Goal: Entertainment & Leisure: Browse casually

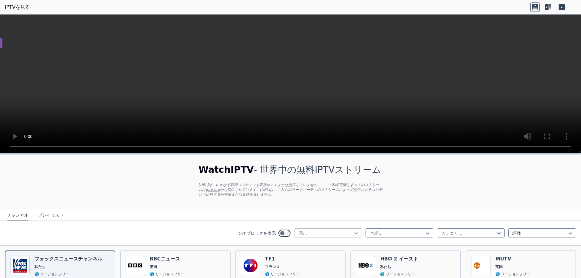
click at [353, 232] on icon at bounding box center [356, 233] width 6 height 6
click at [309, 245] on div "日本" at bounding box center [328, 245] width 68 height 11
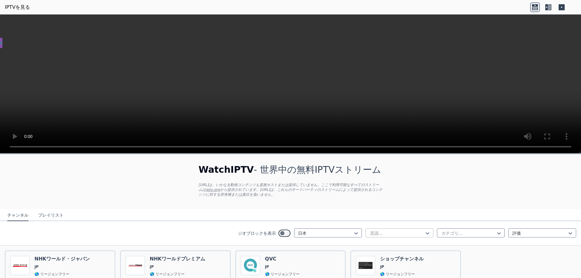
click at [401, 233] on div at bounding box center [397, 233] width 55 height 6
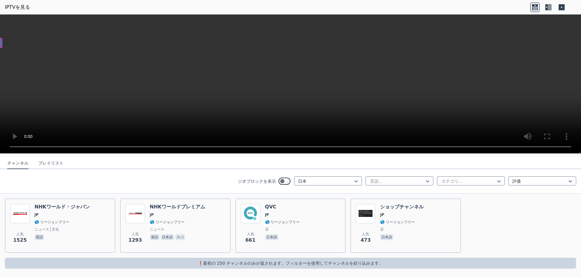
scroll to position [22, 0]
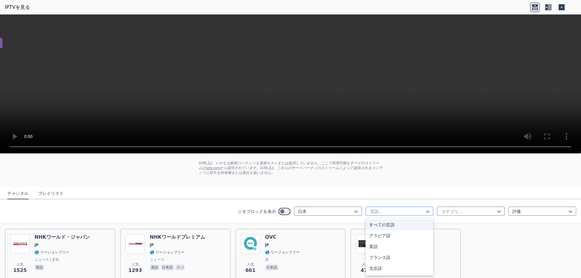
click at [408, 213] on div at bounding box center [397, 212] width 55 height 6
click at [384, 226] on font "すべての言語" at bounding box center [381, 225] width 25 height 5
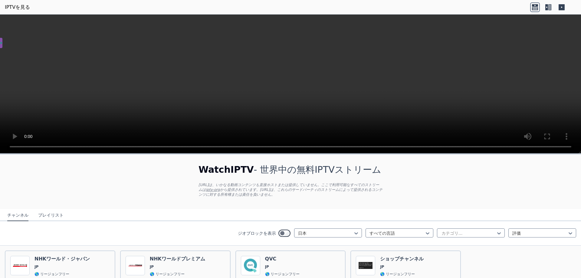
click at [43, 217] on font "プレイリスト" at bounding box center [50, 215] width 25 height 5
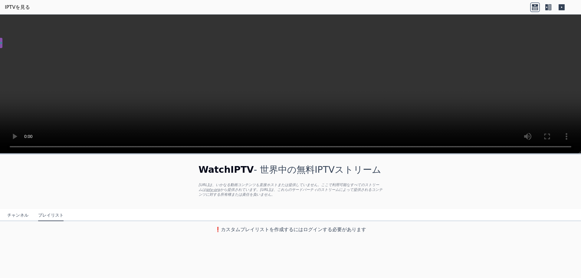
click at [15, 218] on button "チャンネル" at bounding box center [17, 216] width 21 height 12
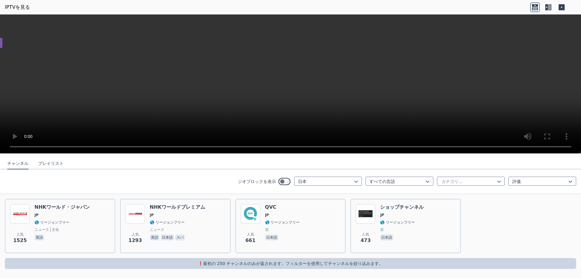
scroll to position [52, 0]
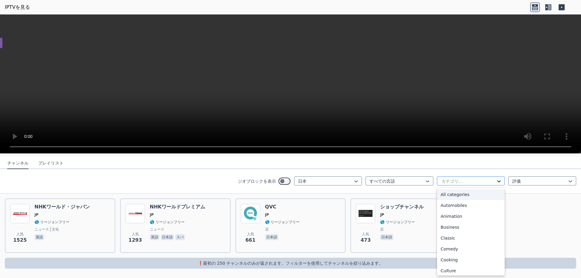
click at [496, 183] on icon at bounding box center [499, 181] width 6 height 6
click at [473, 196] on div "すべてのカテゴリー" at bounding box center [471, 194] width 68 height 11
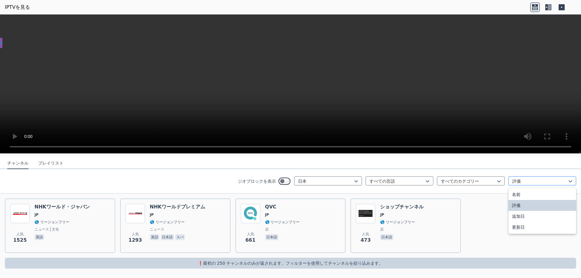
click at [546, 182] on div at bounding box center [540, 181] width 55 height 6
click at [545, 184] on div at bounding box center [540, 181] width 55 height 6
click at [541, 225] on div "人気 [DATE] NHKワールド・ジャパン JP 🌎 リージョンフリー ニュース 文化 英語 人気 [DATE] NHKワールドプレミアム JP 🌎 リージ…" at bounding box center [290, 226] width 581 height 64
